Goal: Information Seeking & Learning: Learn about a topic

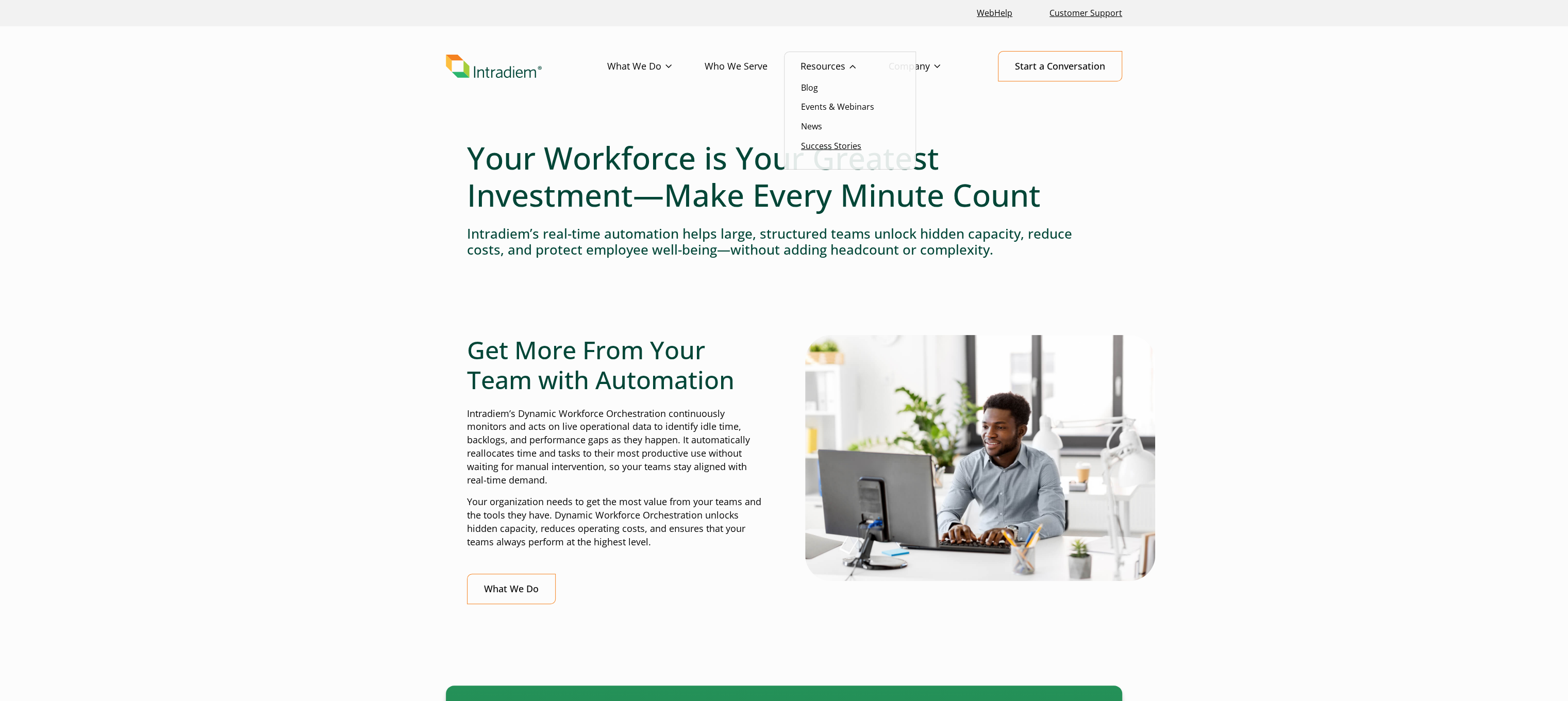
click at [820, 150] on link "Success Stories" at bounding box center [831, 146] width 60 height 11
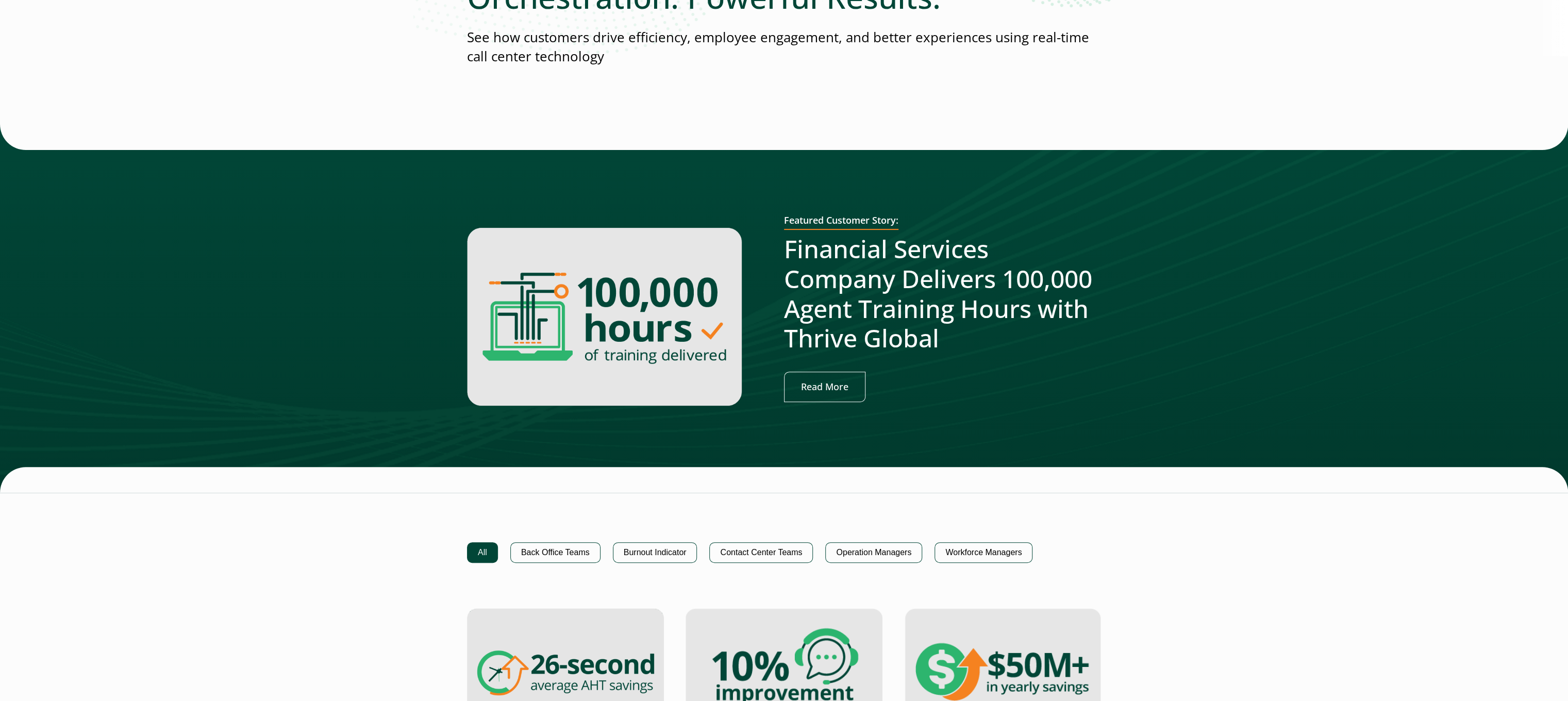
scroll to position [515, 0]
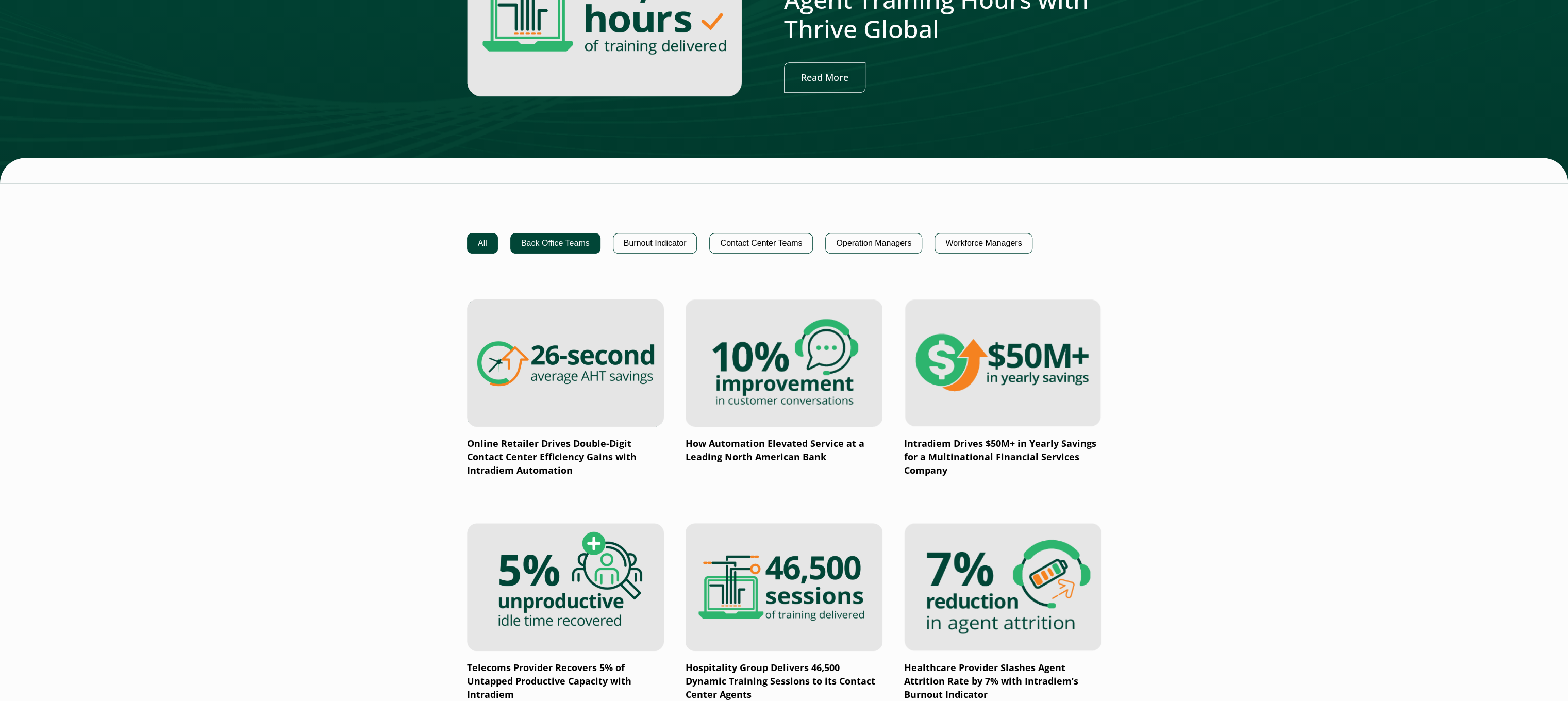
click at [584, 238] on button "Back Office Teams" at bounding box center [555, 243] width 90 height 20
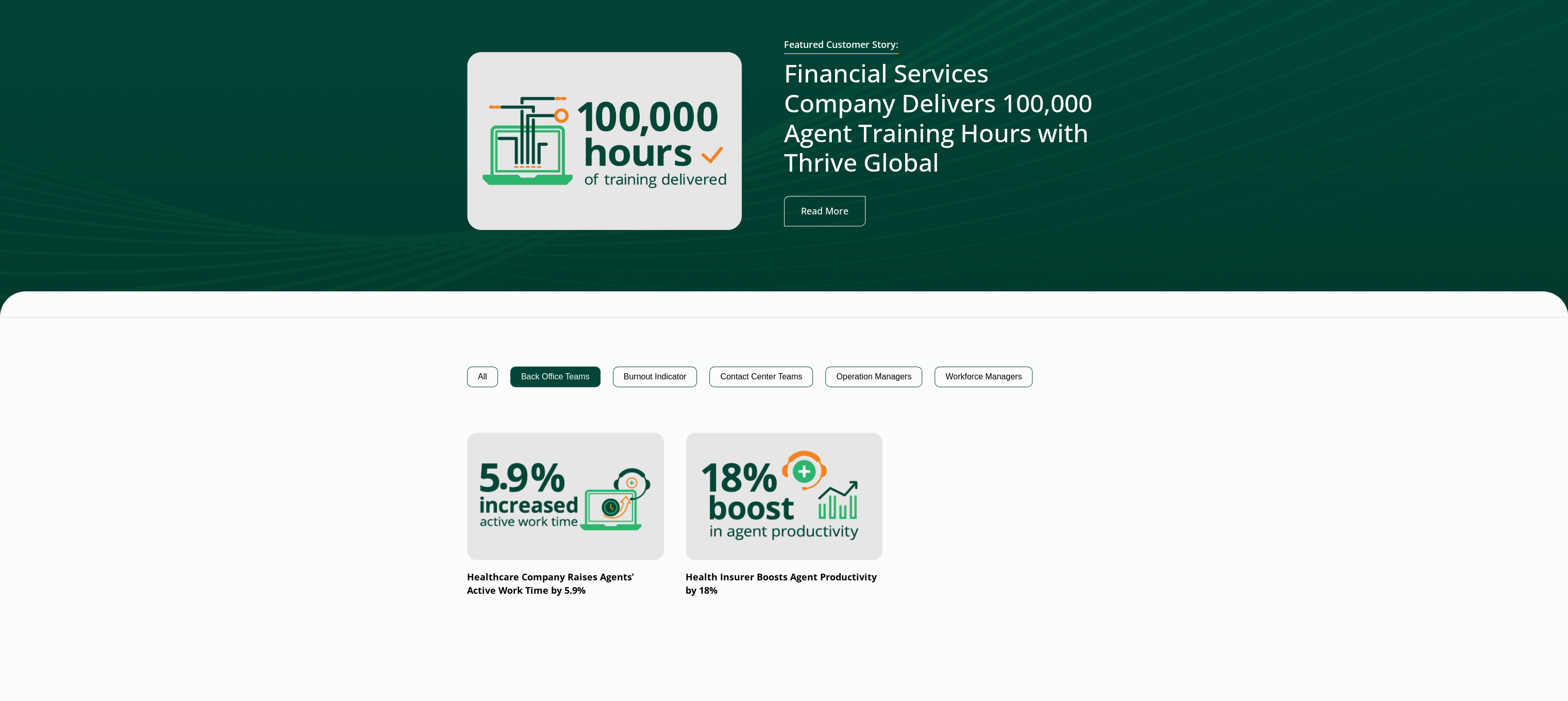
scroll to position [587, 0]
click at [617, 420] on img at bounding box center [565, 496] width 236 height 154
